Goal: Navigation & Orientation: Go to known website

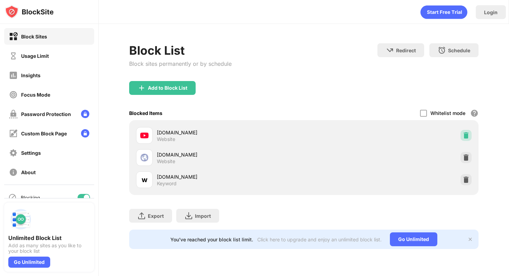
click at [462, 137] on div at bounding box center [466, 135] width 11 height 11
